Goal: Information Seeking & Learning: Find contact information

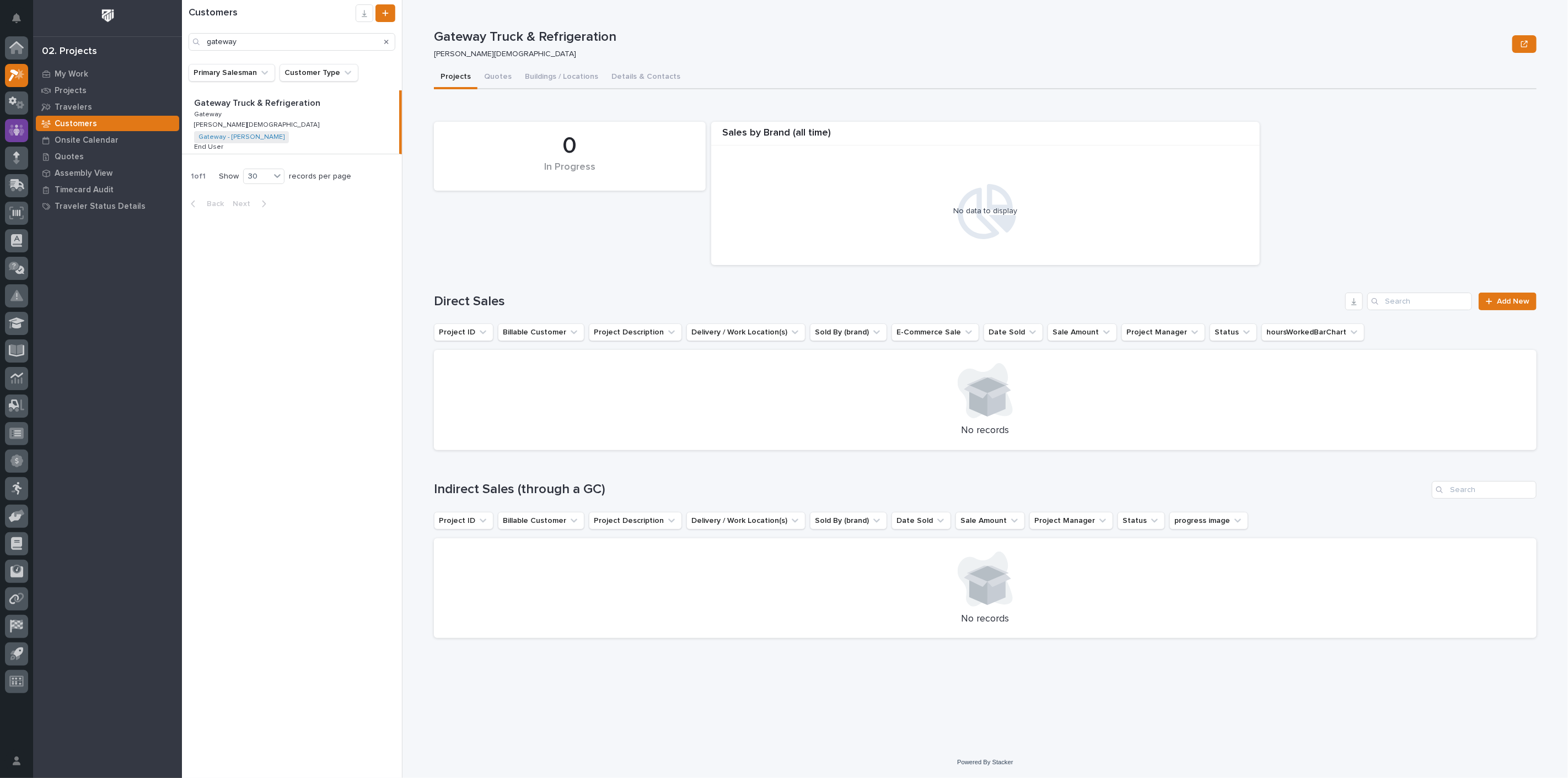
click at [25, 128] on div at bounding box center [16, 130] width 23 height 23
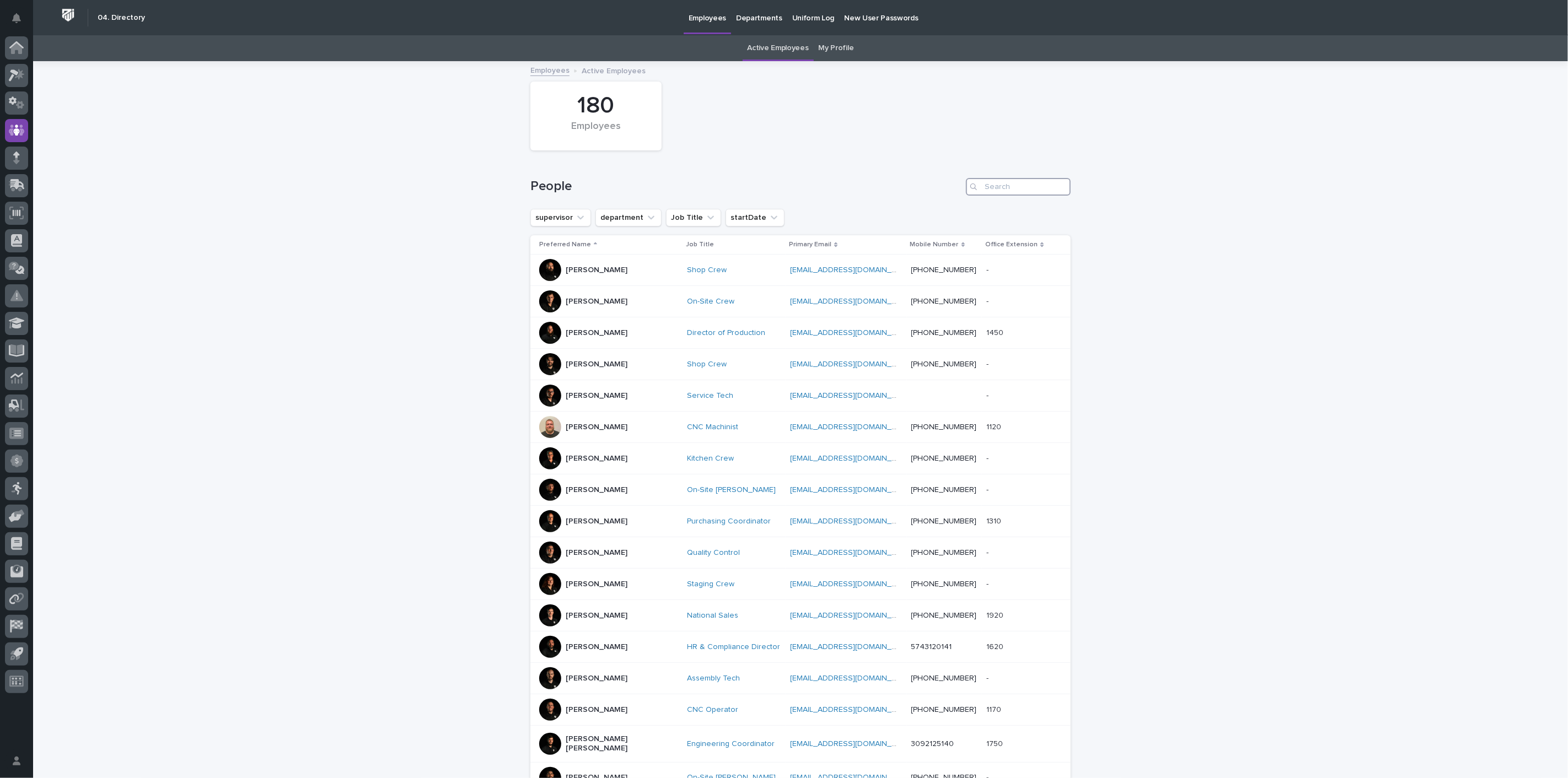
click at [1038, 193] on input "Search" at bounding box center [1018, 187] width 104 height 17
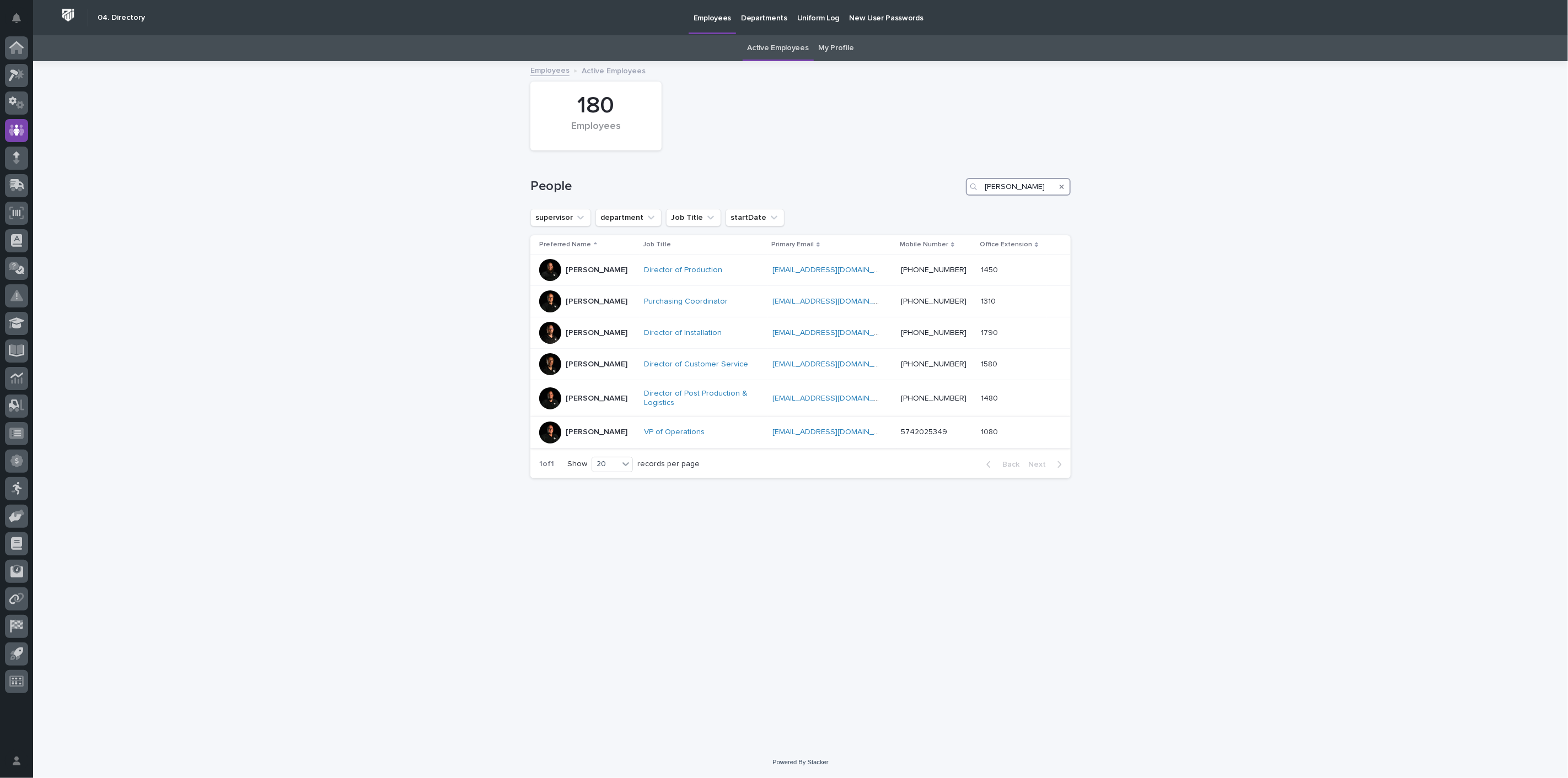
type input "[PERSON_NAME]"
click at [681, 426] on div "VP of Operations" at bounding box center [703, 432] width 120 height 18
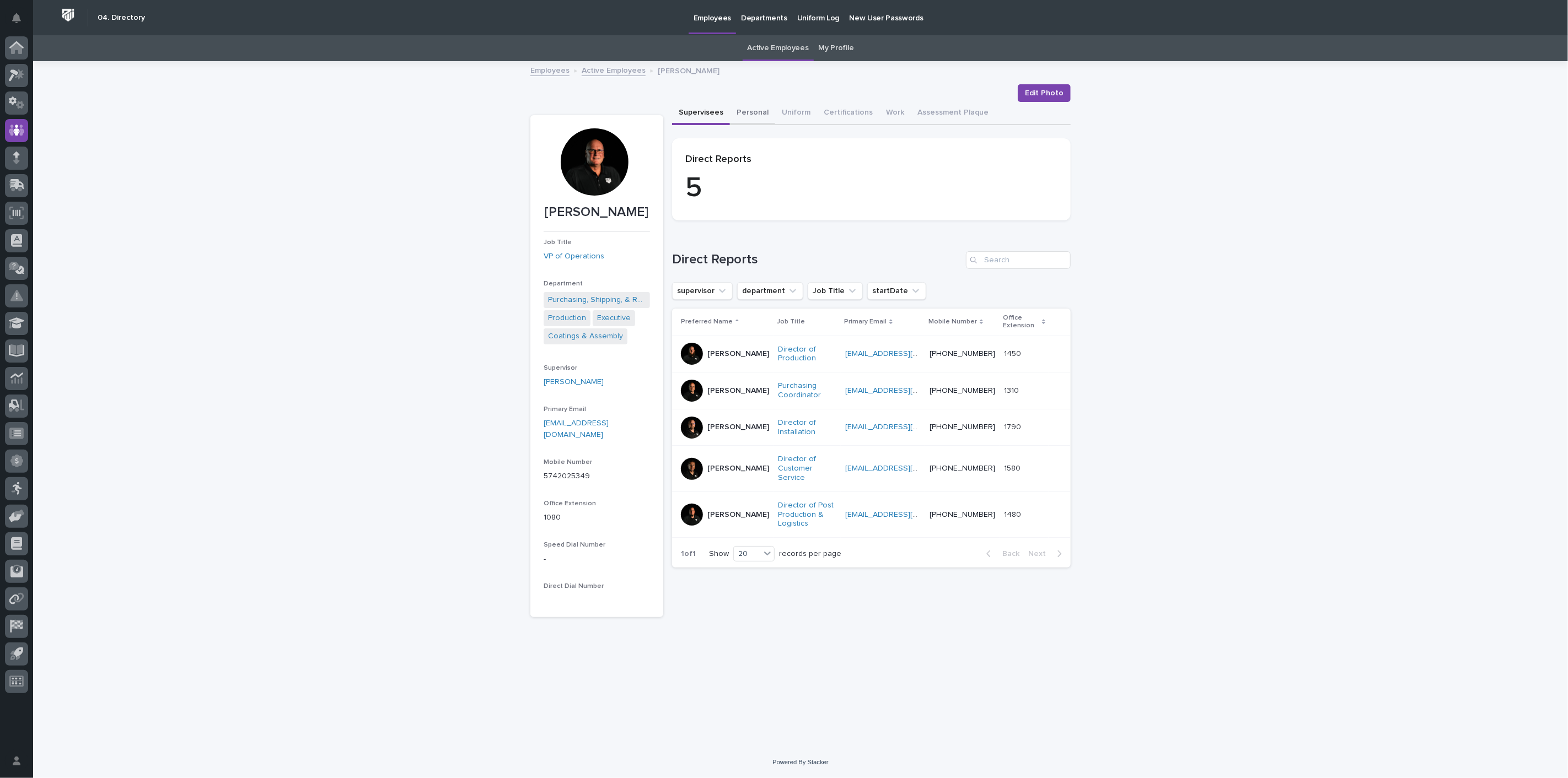
click at [746, 114] on button "Personal" at bounding box center [752, 113] width 45 height 23
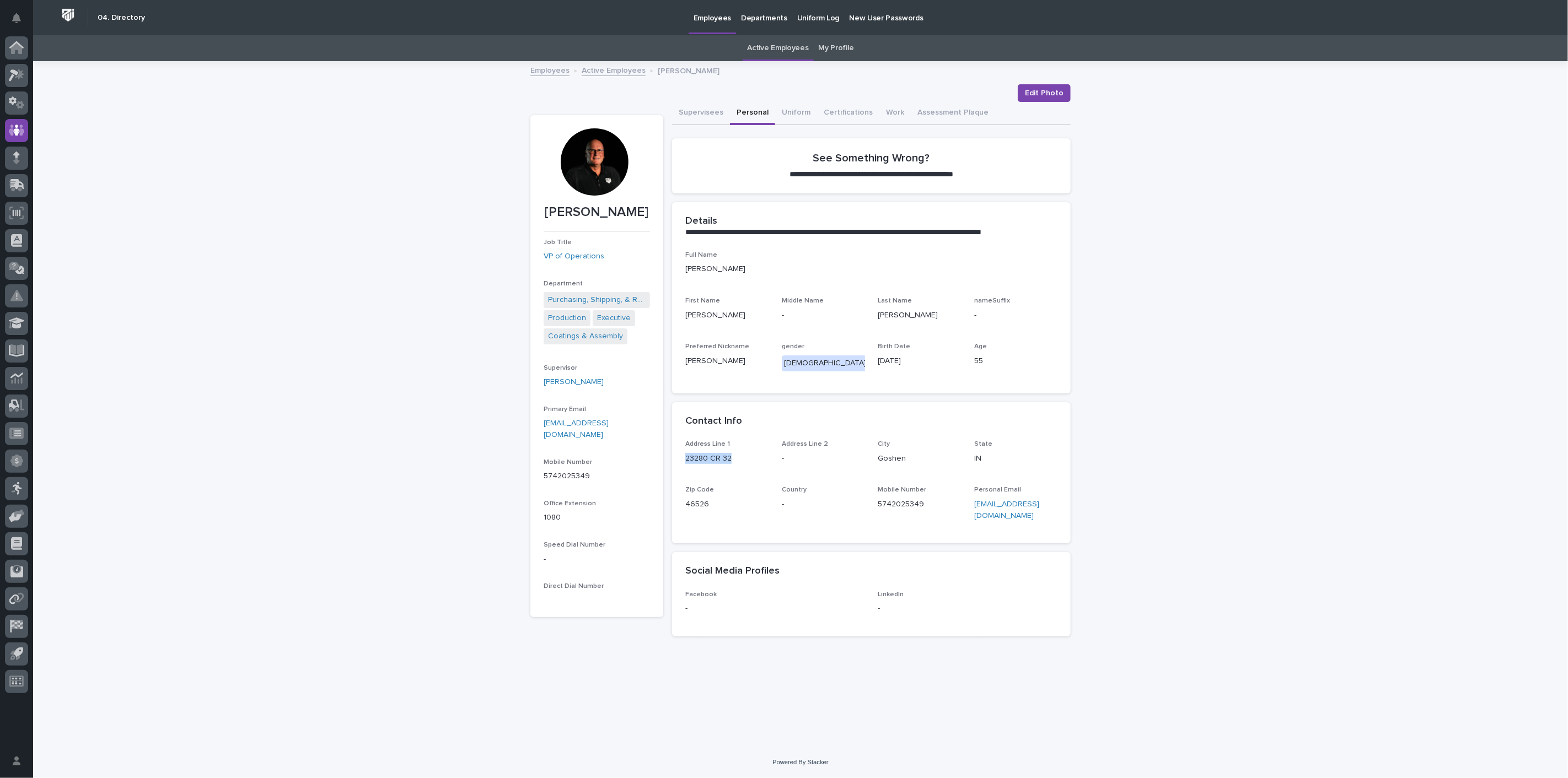
drag, startPoint x: 732, startPoint y: 458, endPoint x: 674, endPoint y: 456, distance: 58.0
click at [674, 456] on div "Address Line 1 23280 CR 32 Address Line 2 - [GEOGRAPHIC_DATA] [US_STATE] Zip Co…" at bounding box center [871, 491] width 399 height 103
copy p "23280 CR 32"
click at [12, 44] on icon at bounding box center [17, 47] width 14 height 13
